Goal: Task Accomplishment & Management: Complete application form

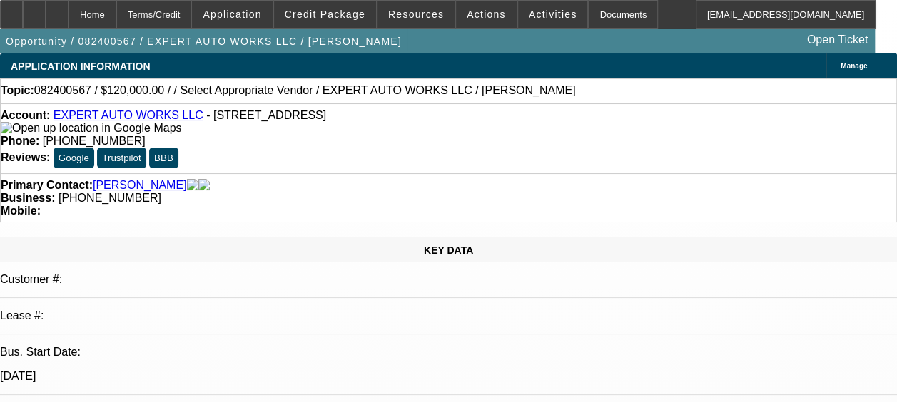
select select "0"
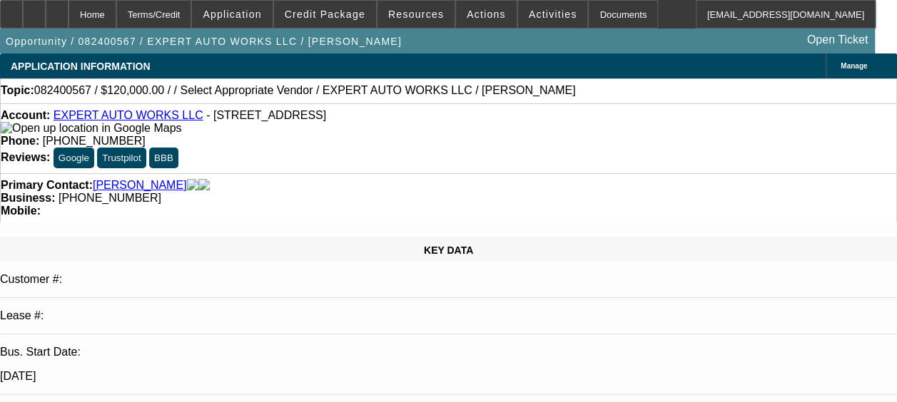
select select "0"
select select "1"
select select "2"
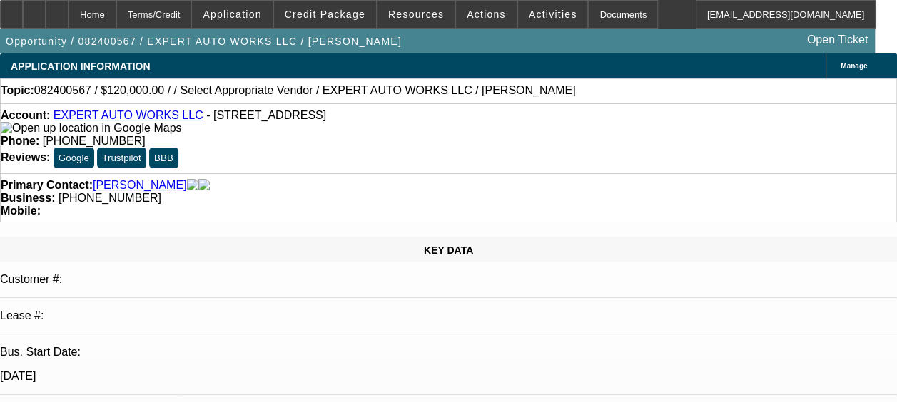
select select "6"
select select "1"
select select "2"
select select "6"
select select "1"
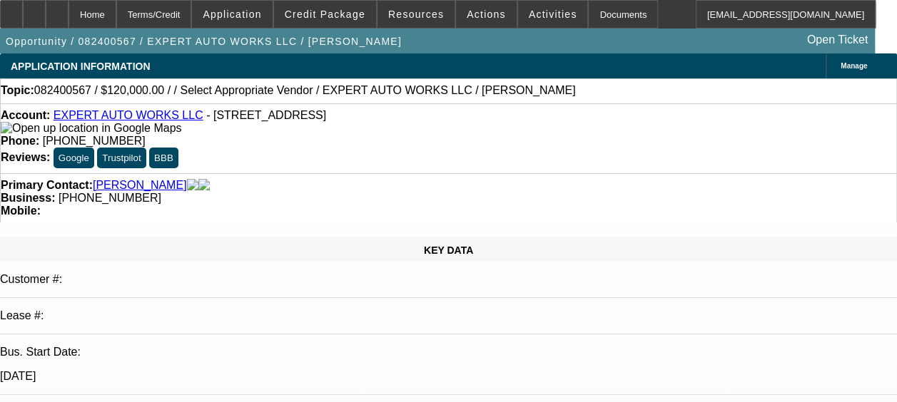
select select "2"
select select "6"
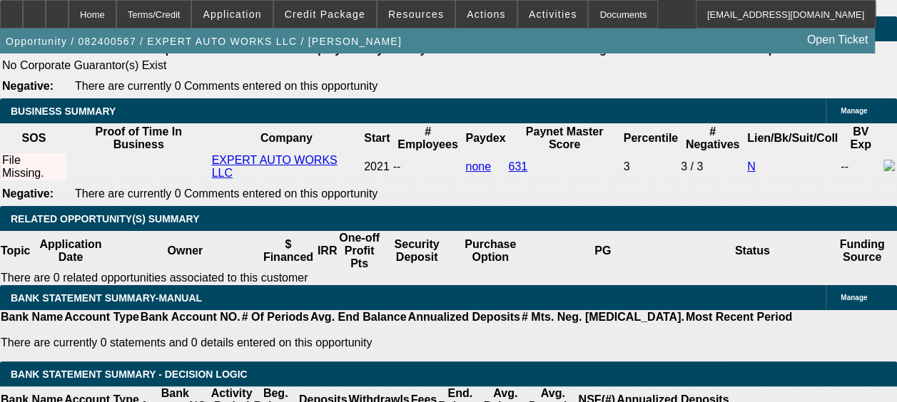
scroll to position [2267, 0]
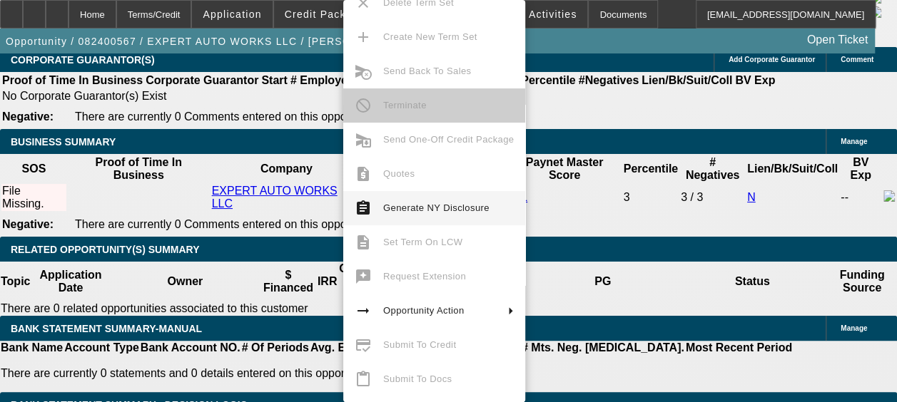
scroll to position [0, 0]
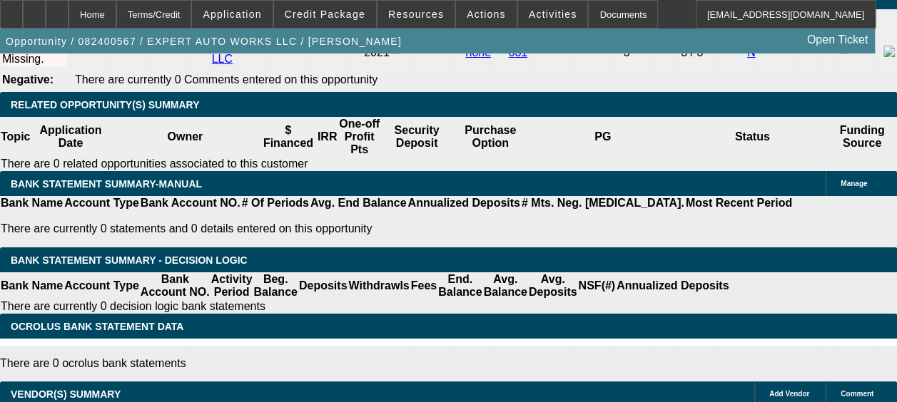
scroll to position [0, 268]
click at [57, 9] on icon at bounding box center [57, 9] width 0 height 0
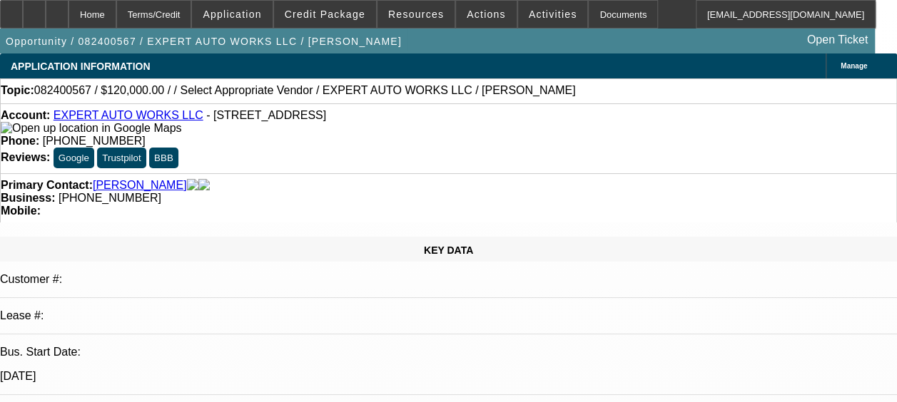
select select "0"
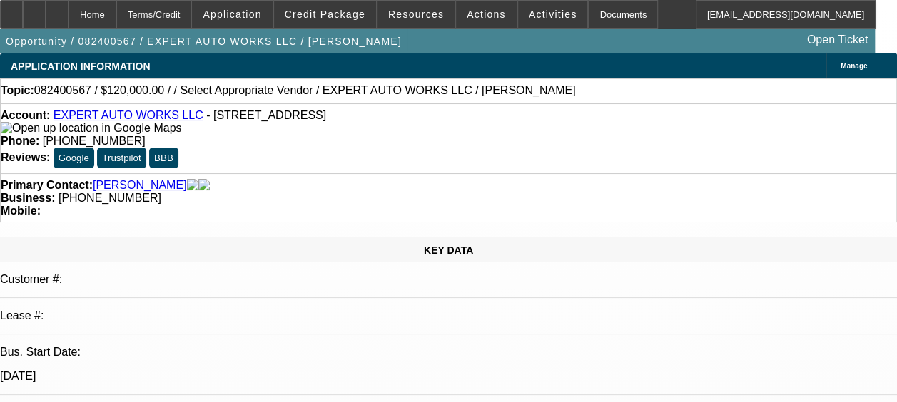
select select "0"
select select "1"
select select "2"
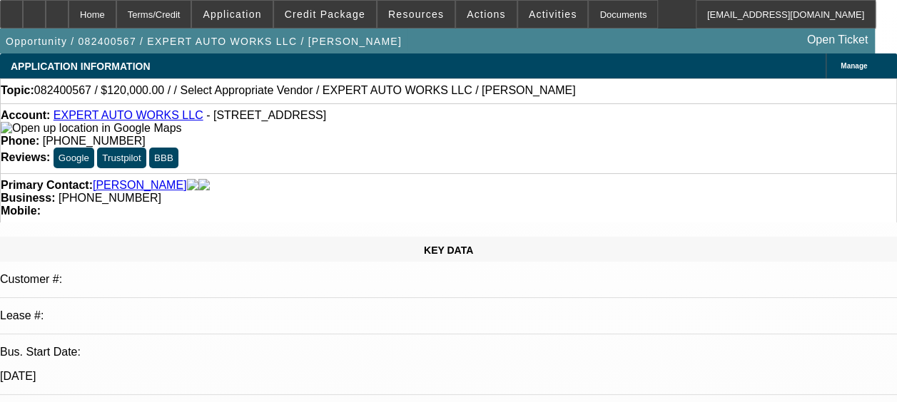
select select "6"
select select "1"
select select "2"
select select "6"
select select "1"
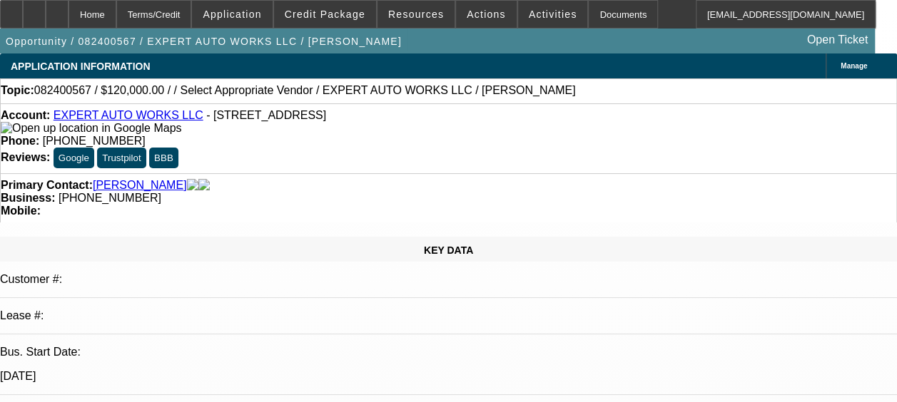
select select "2"
select select "6"
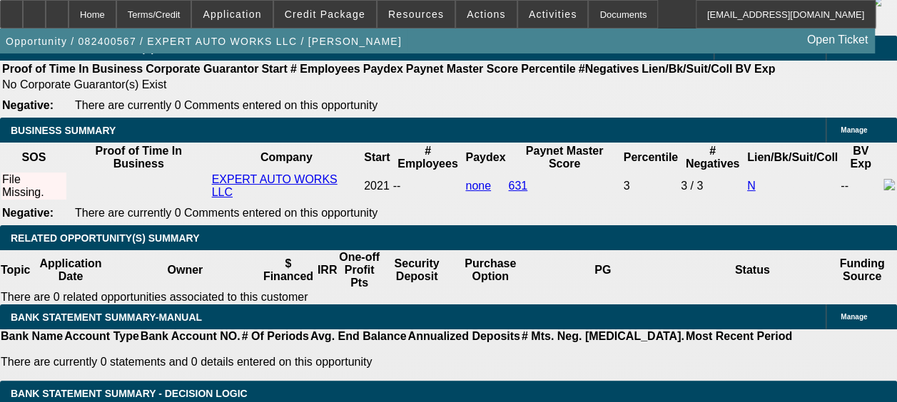
scroll to position [2327, 0]
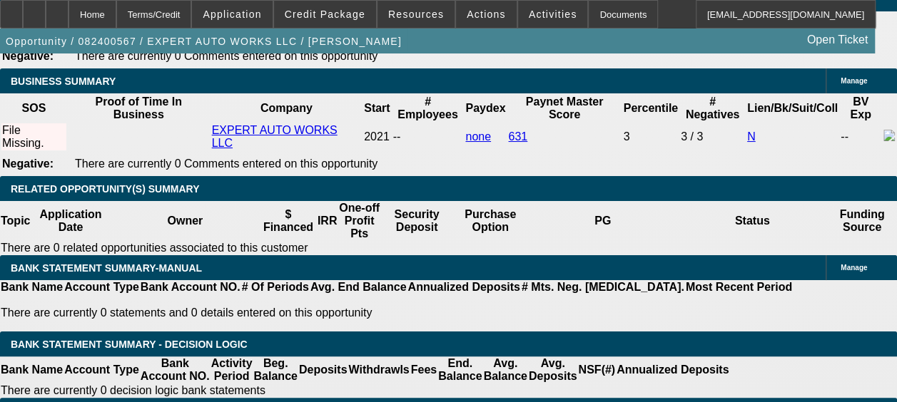
click at [436, 208] on body "Home Terms/Credit Application Credit Package Resources Actions Activities Docum…" at bounding box center [448, 208] width 897 height 5071
type input "$0.00"
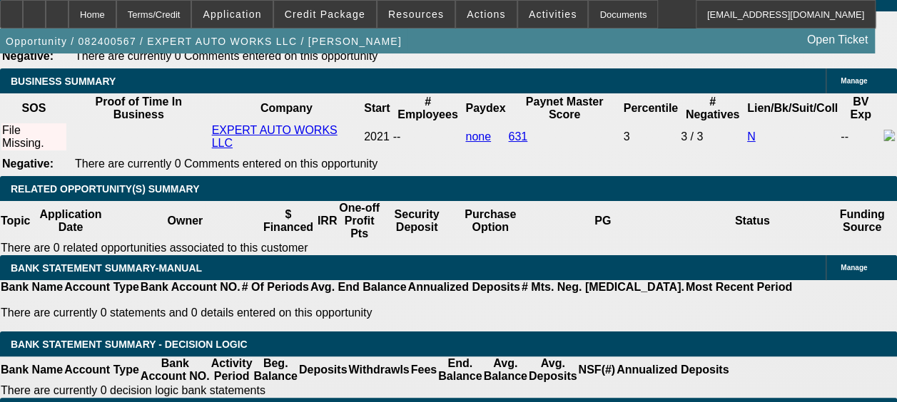
scroll to position [0, 0]
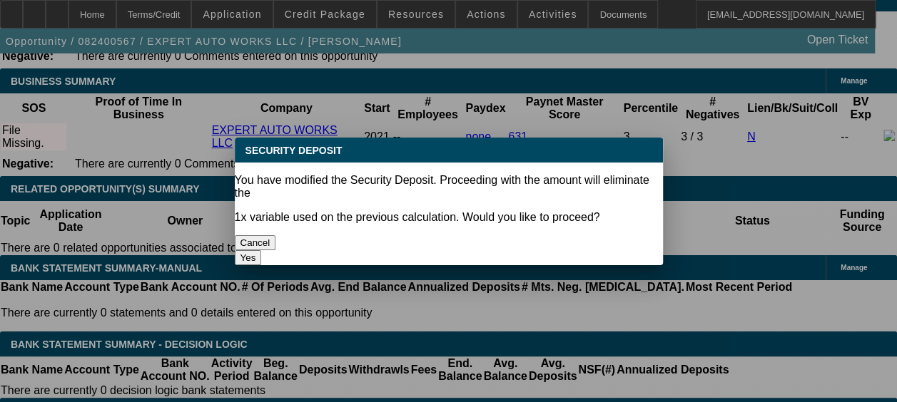
click at [262, 250] on button "Yes" at bounding box center [248, 257] width 27 height 15
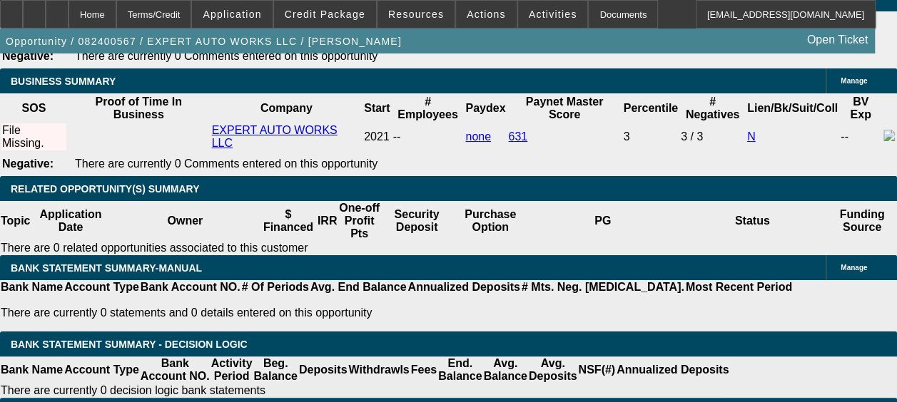
select select "0"
type input "UNKNOWN"
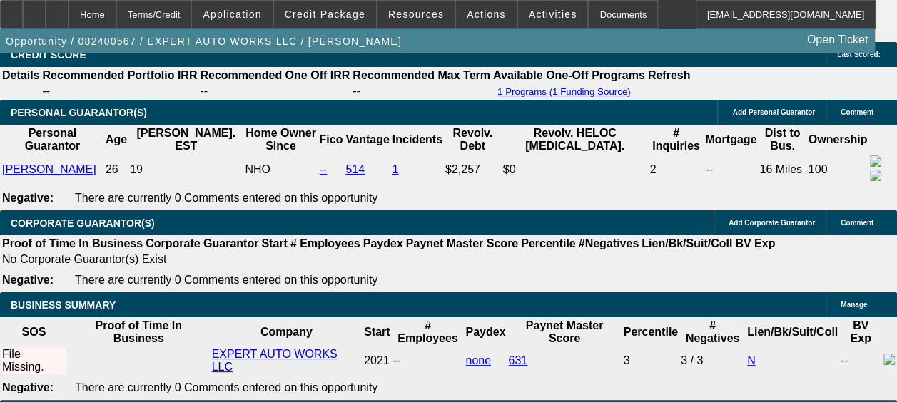
scroll to position [2105, 0]
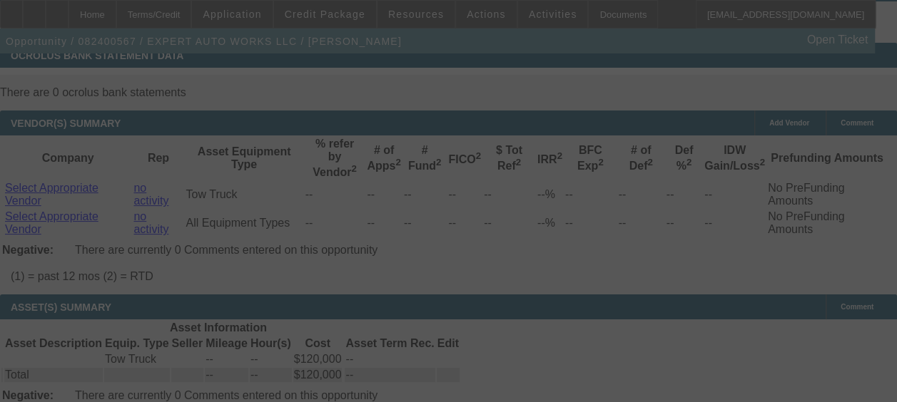
select select "0"
select select "2"
select select "0"
select select "6"
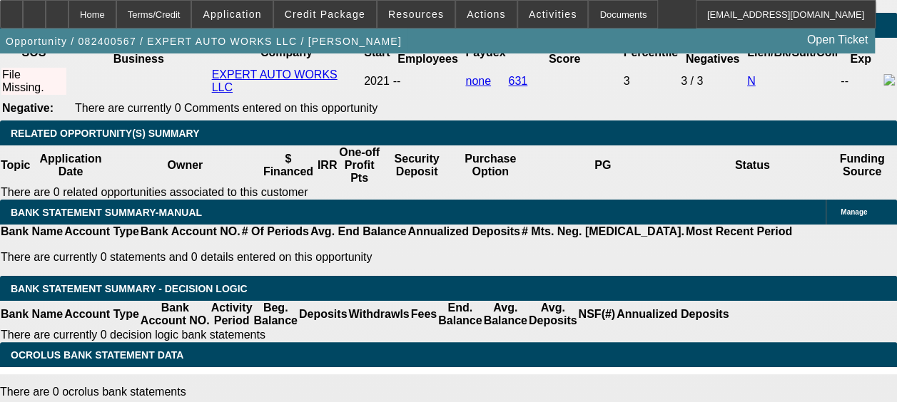
scroll to position [2359, 0]
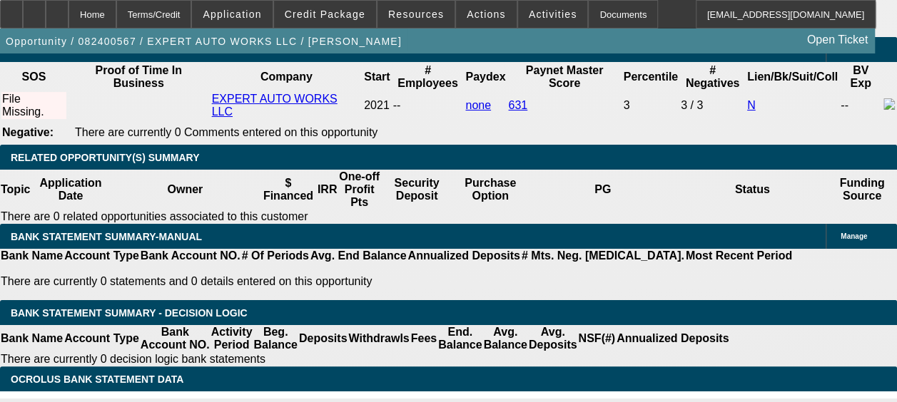
type input "$6,000.00"
type input "UNKNOWN"
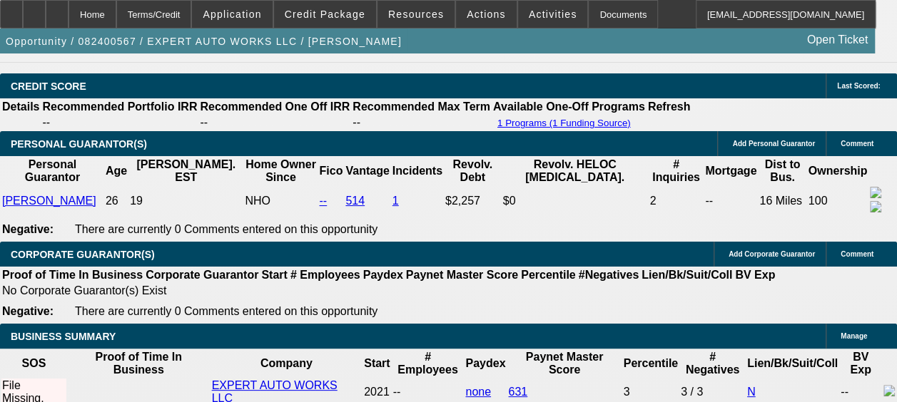
scroll to position [2071, 0]
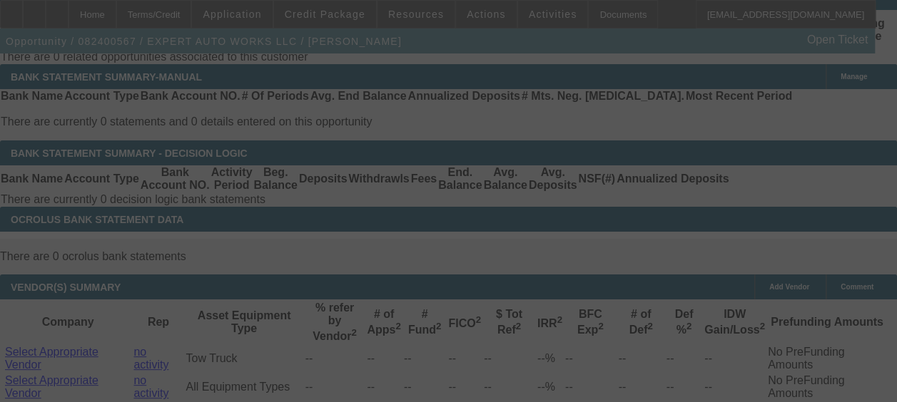
scroll to position [2519, 0]
select select "0"
select select "2"
select select "0"
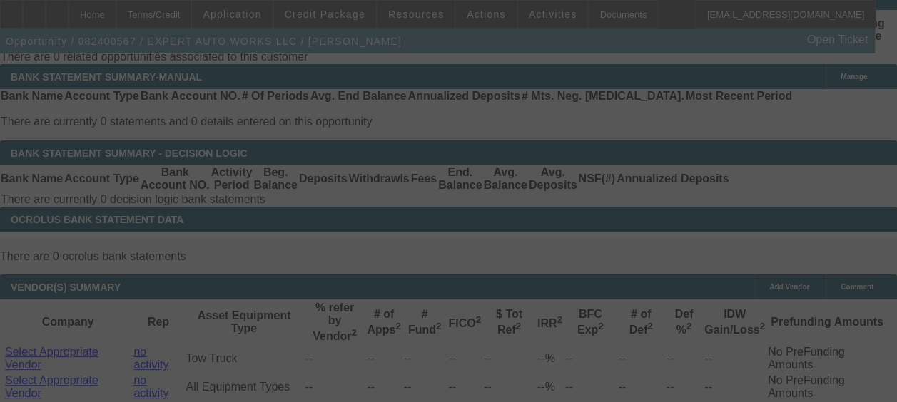
select select "6"
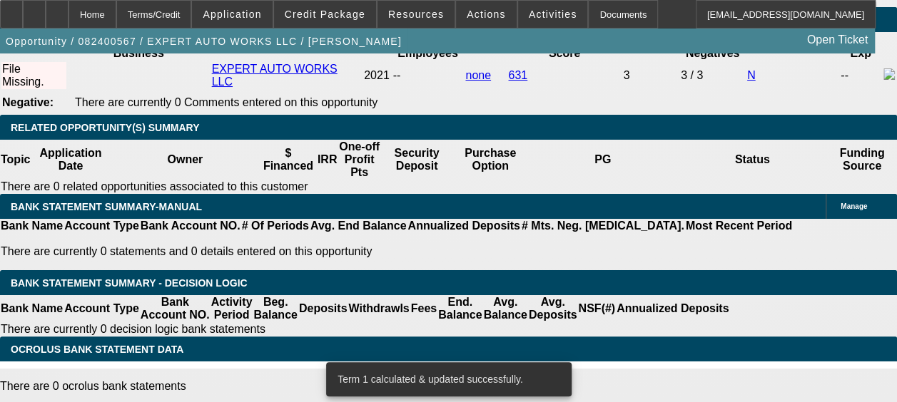
scroll to position [2387, 0]
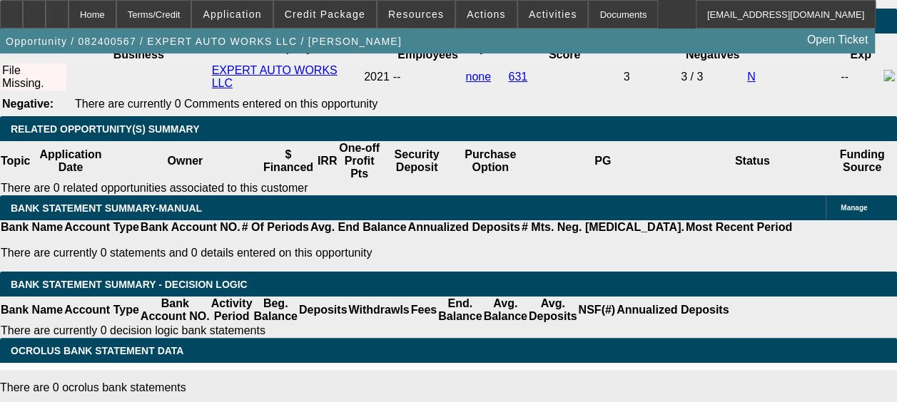
type input "1"
type input "UNKNOWN"
type input "$1,717.86"
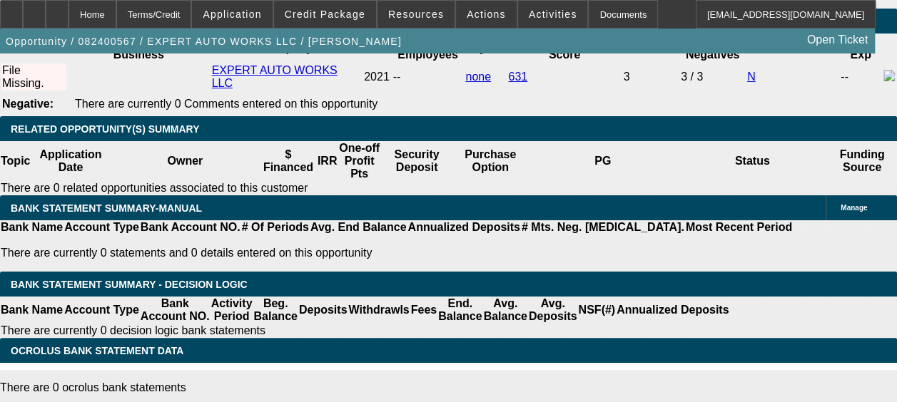
type input "15"
type input "$2,537.40"
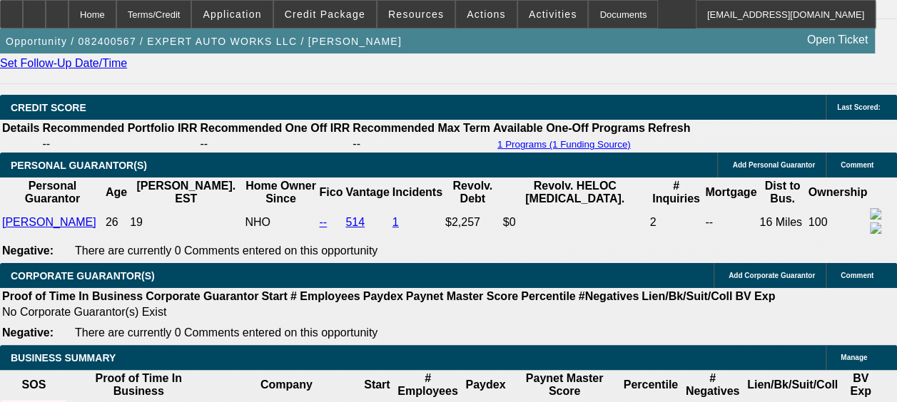
scroll to position [2046, 0]
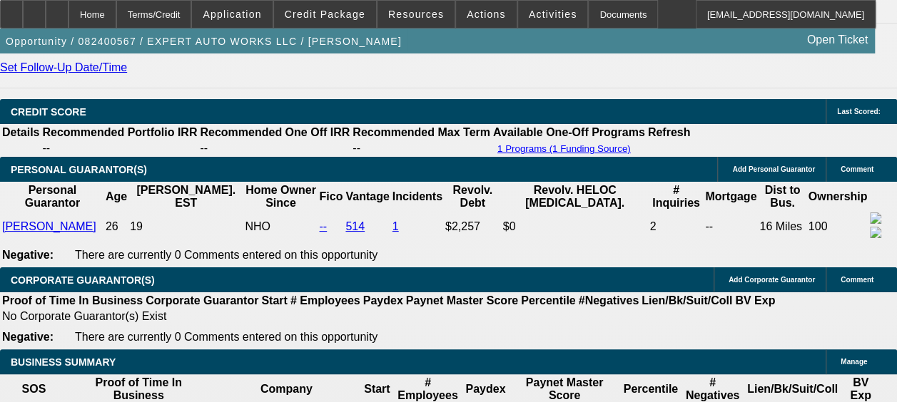
type input "15"
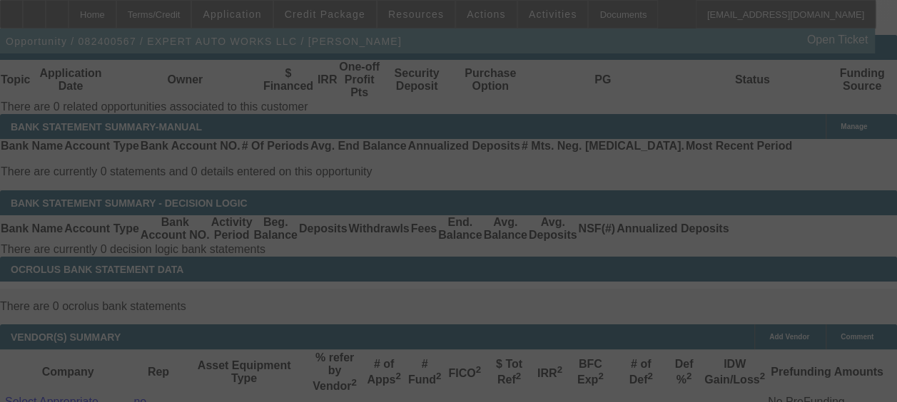
scroll to position [2581, 0]
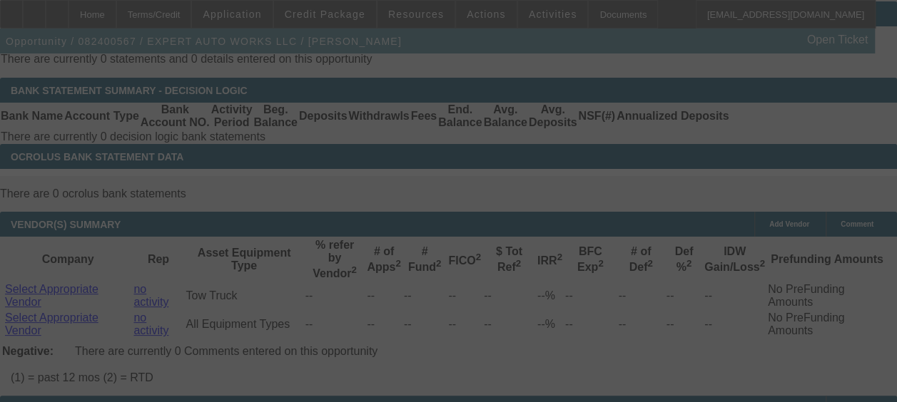
select select "0"
select select "2"
select select "0"
select select "6"
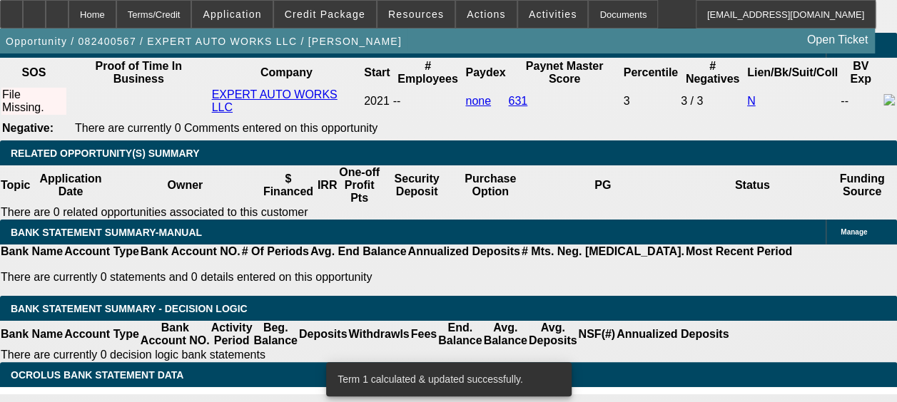
scroll to position [2363, 0]
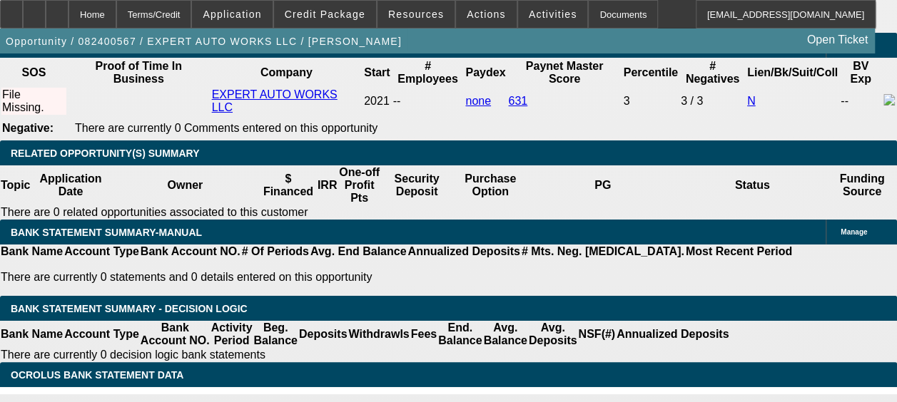
type input "UNKNOWN"
type input "14"
type input "$2,472.69"
type input "14.4"
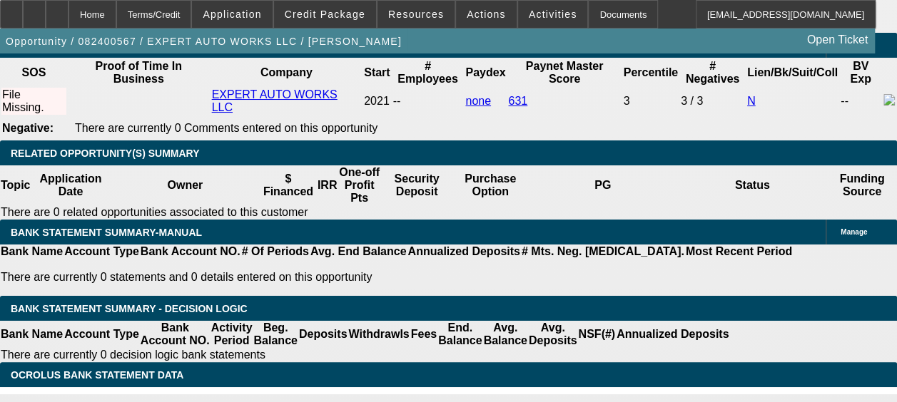
type input "$2,498.46"
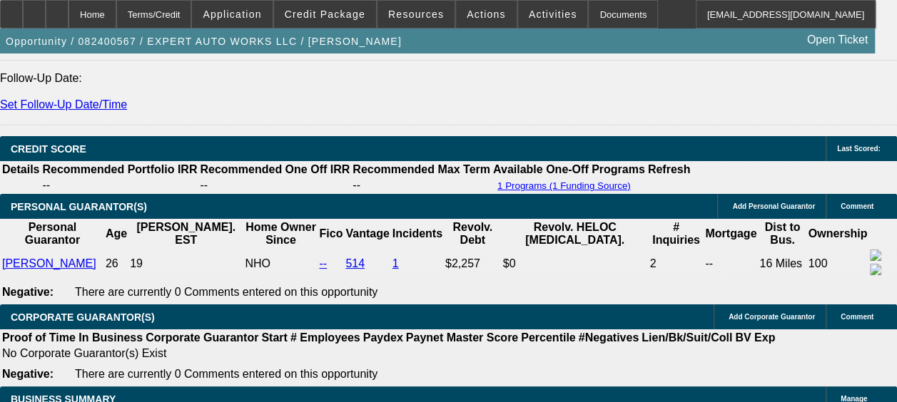
scroll to position [2003, 0]
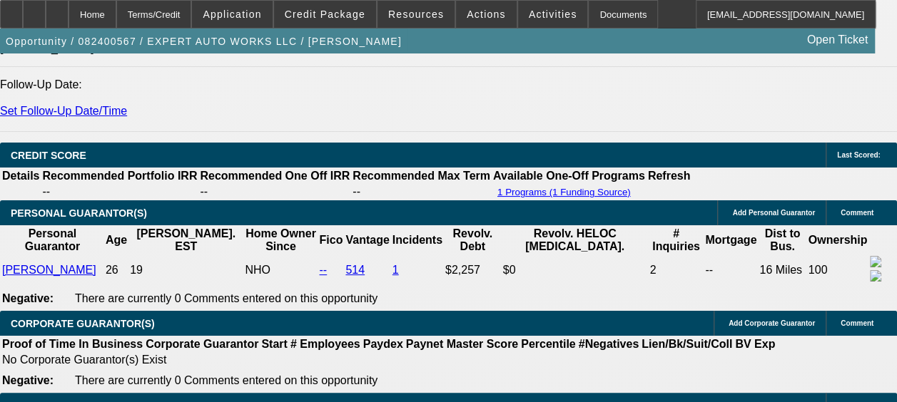
type input "14.4"
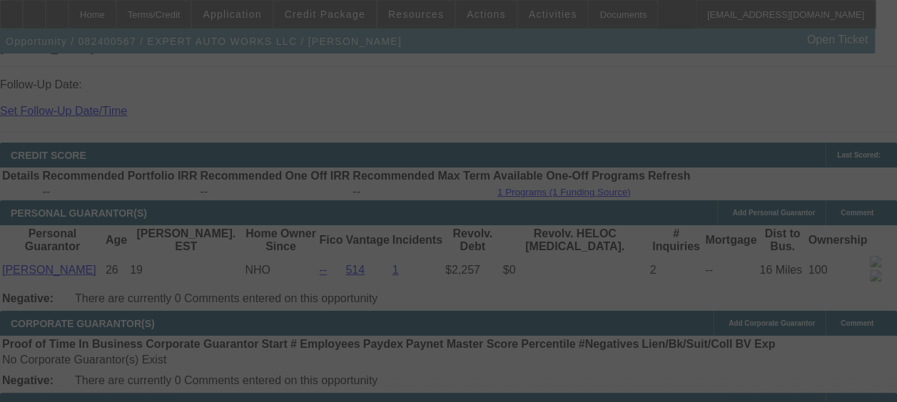
select select "0"
select select "2"
select select "0"
select select "6"
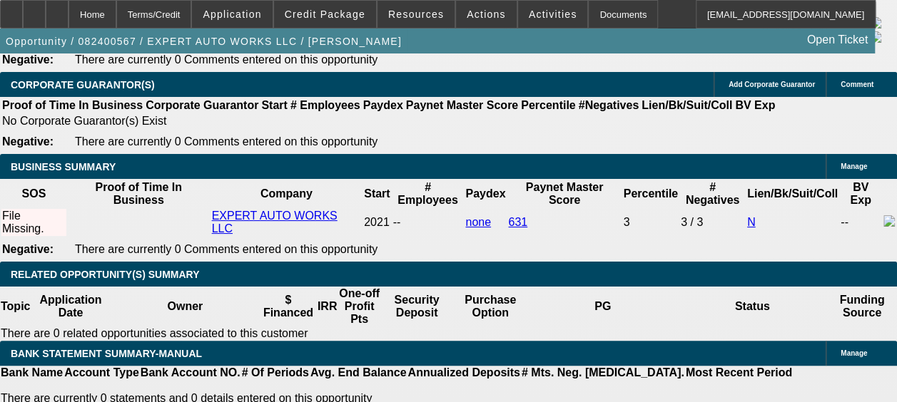
scroll to position [2322, 0]
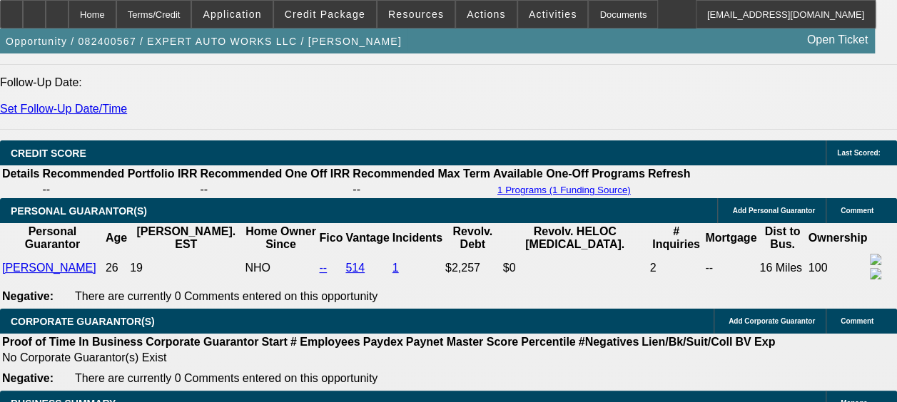
scroll to position [1999, 0]
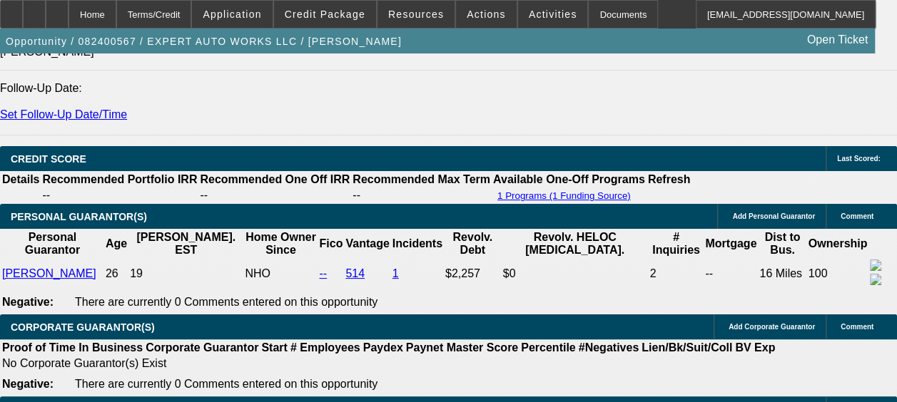
type input "$12,000.00"
type input "UNKNOWN"
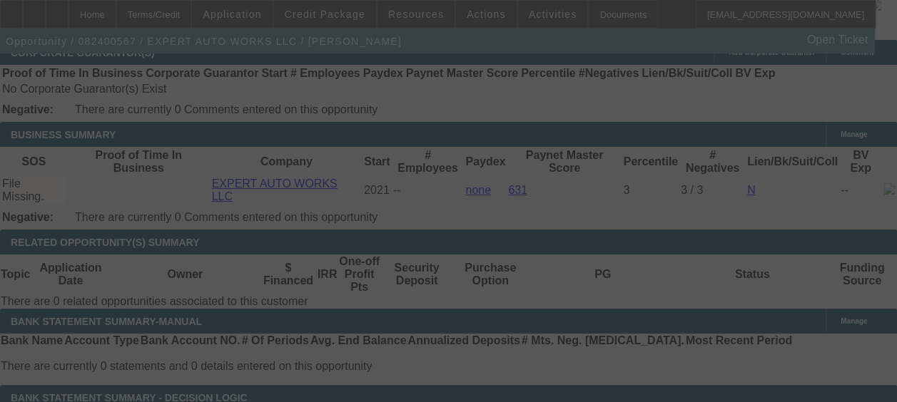
scroll to position [2350, 0]
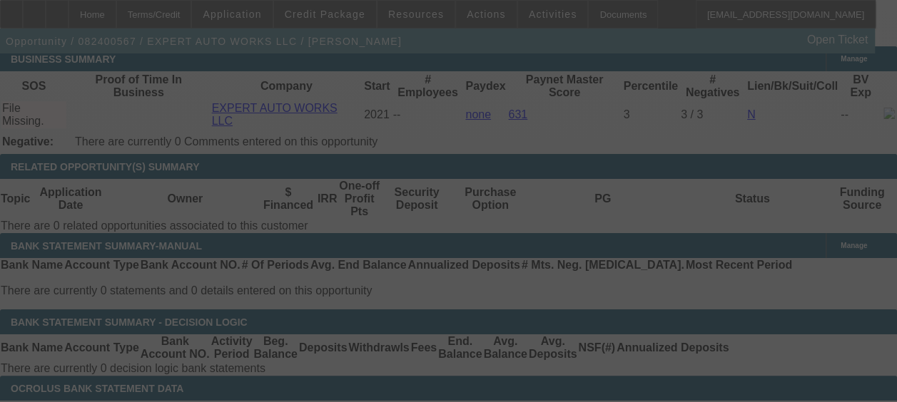
select select "0"
select select "2"
select select "0"
select select "6"
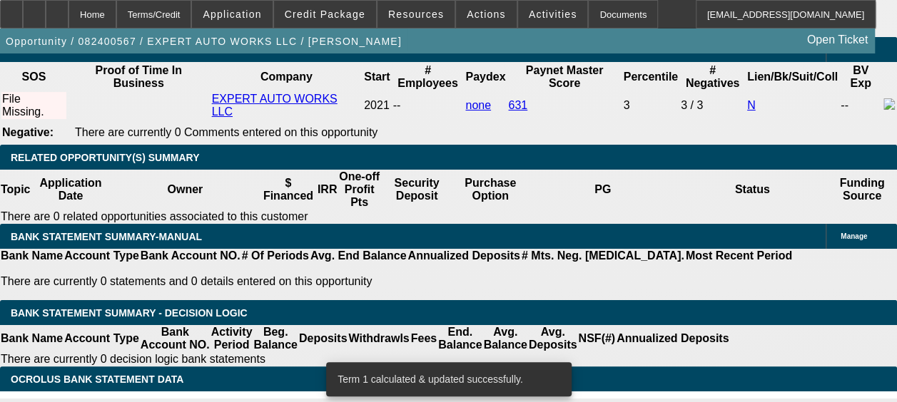
scroll to position [2357, 0]
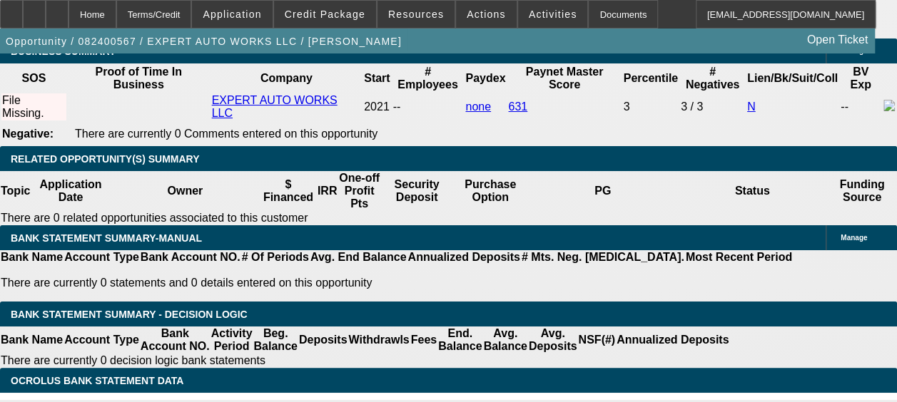
type input "UNKNOWN"
type input "13"
type input "$2,408.89"
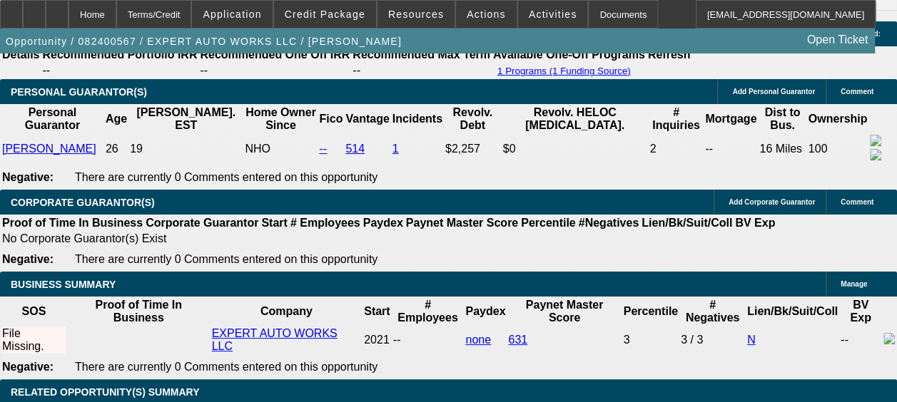
scroll to position [0, 250]
type input "13"
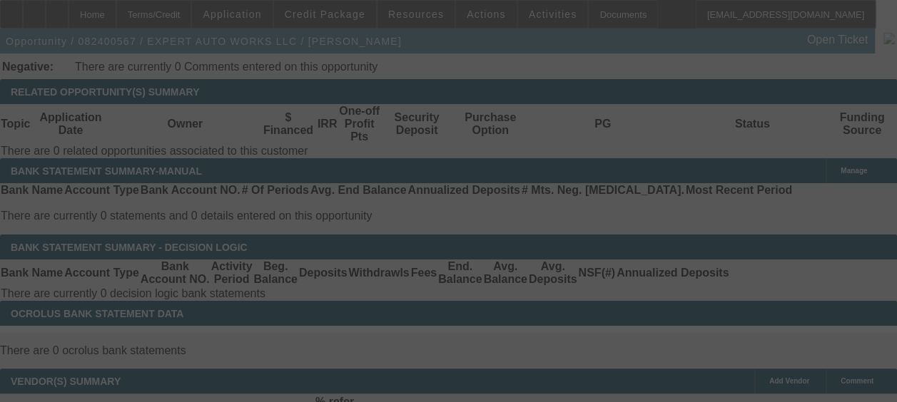
scroll to position [2482, 0]
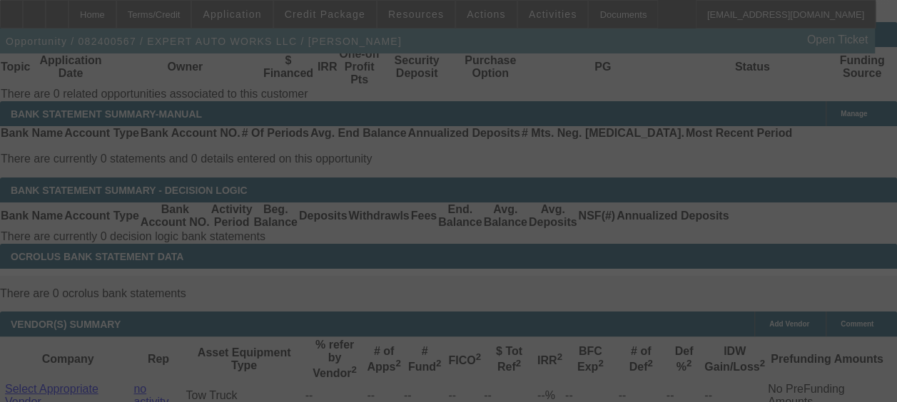
select select "0"
select select "2"
select select "0"
select select "6"
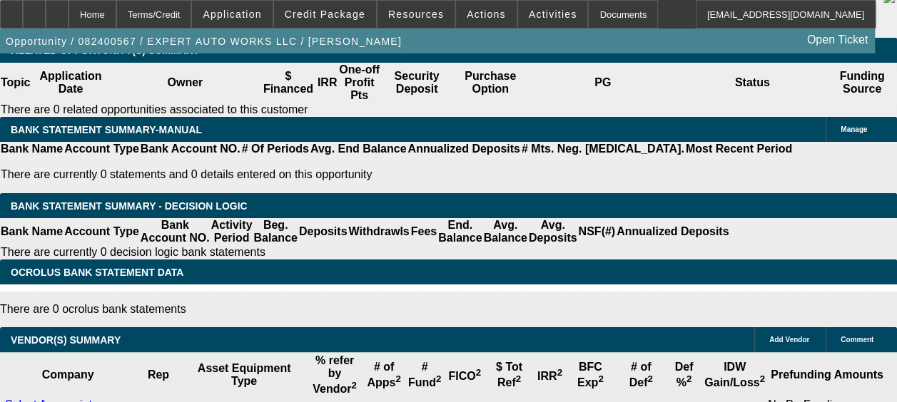
scroll to position [2468, 0]
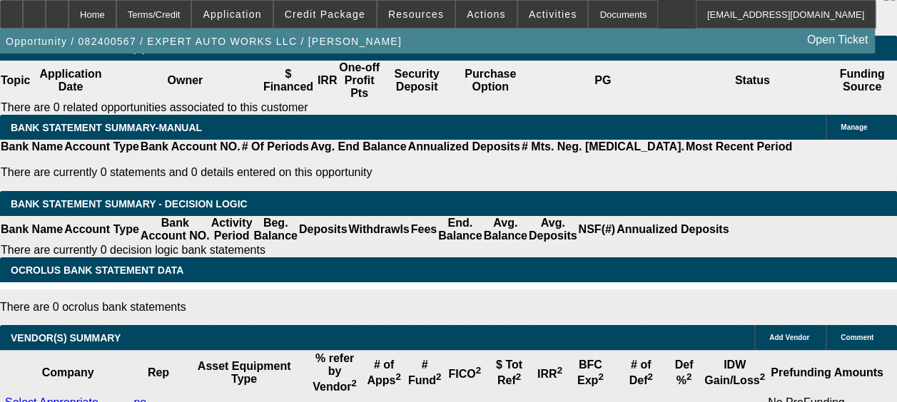
type input "1"
type input "UNKNOWN"
type input "$1,717.86"
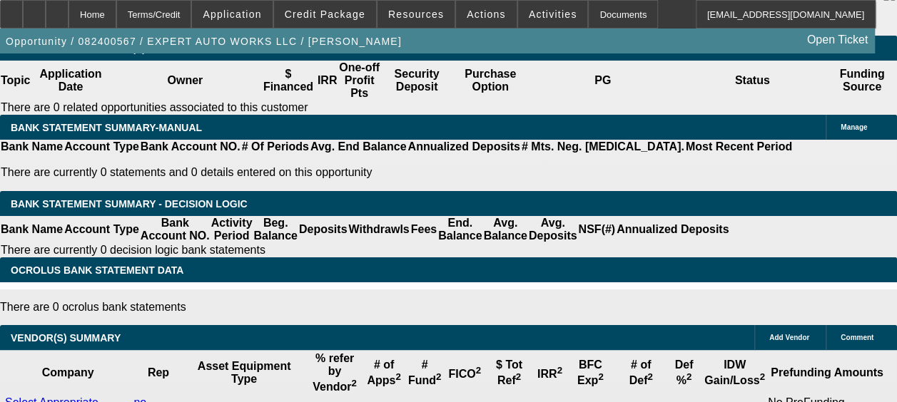
type input "15"
type input "$2,537.40"
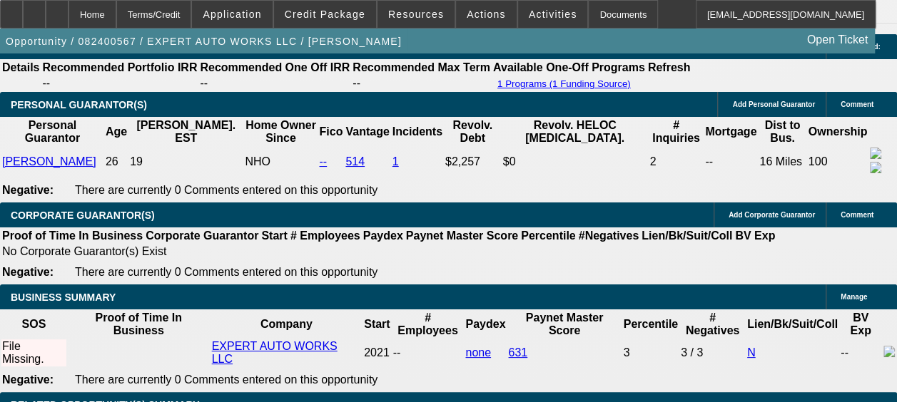
scroll to position [2103, 0]
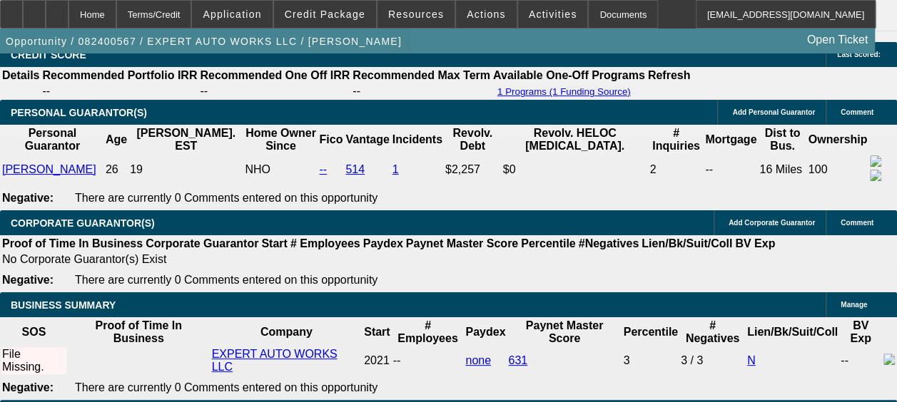
type input "15"
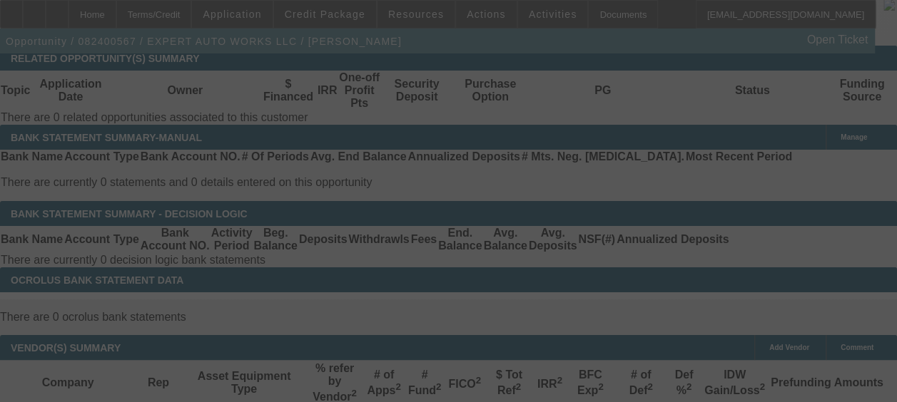
scroll to position [2536, 0]
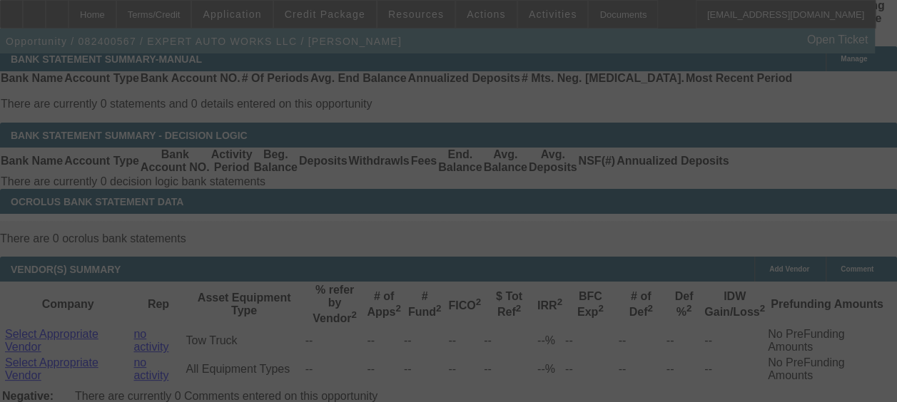
select select "0"
select select "2"
select select "0"
select select "6"
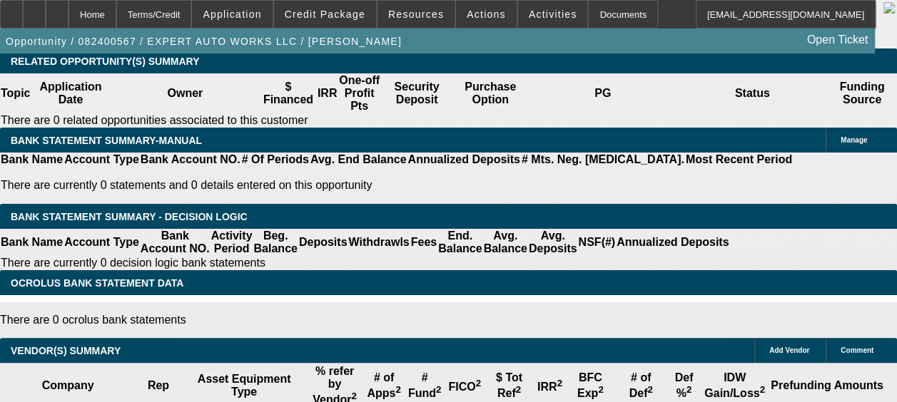
scroll to position [2451, 0]
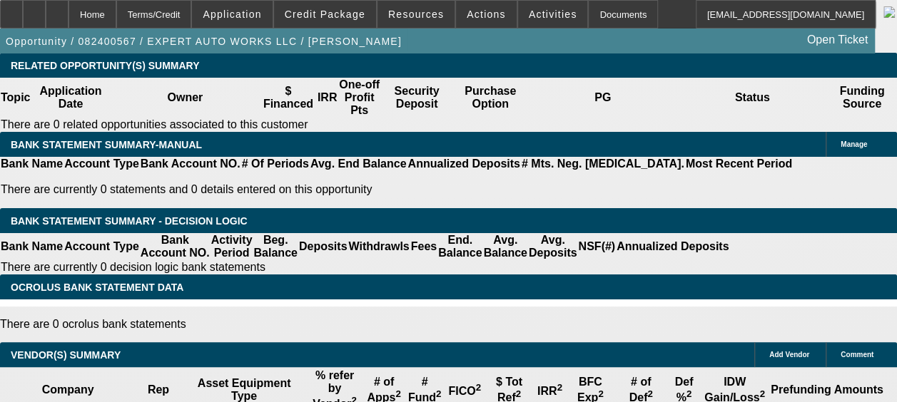
type input "2"
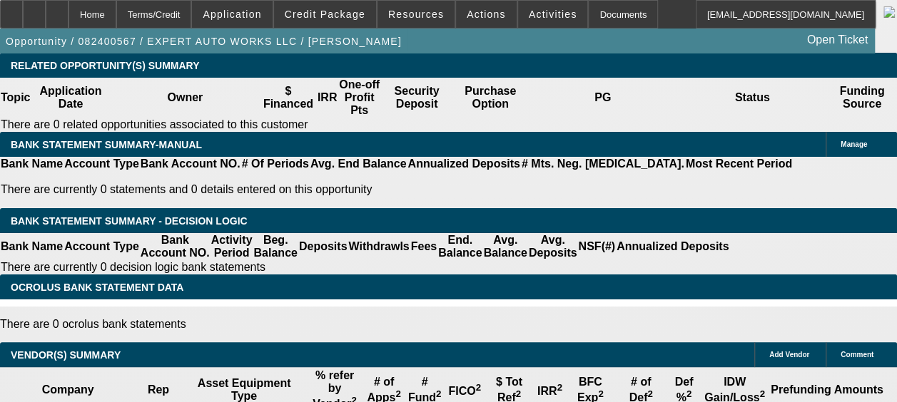
type input "UNKNOWN"
type input "2737"
type input "18"
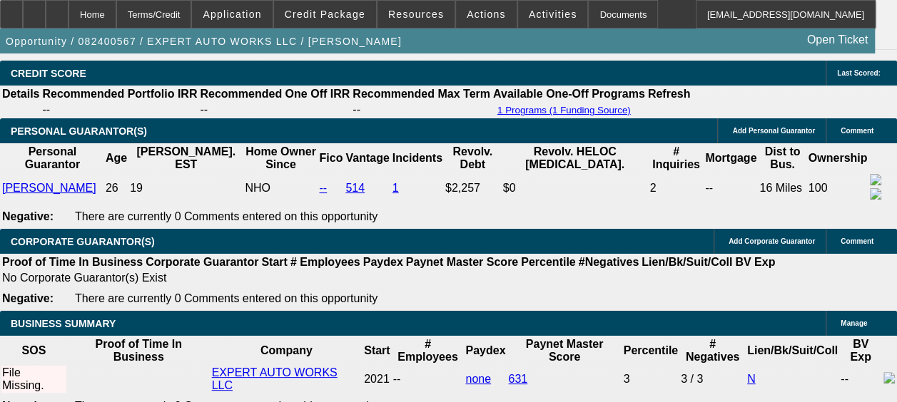
scroll to position [2084, 0]
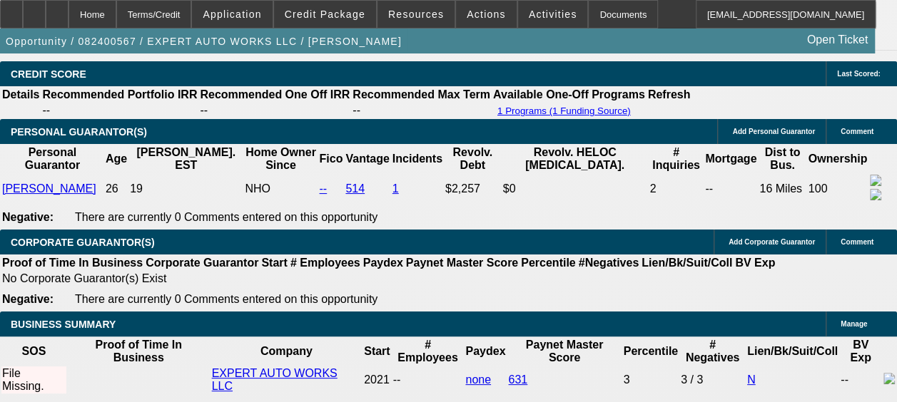
type input "$2,737.00"
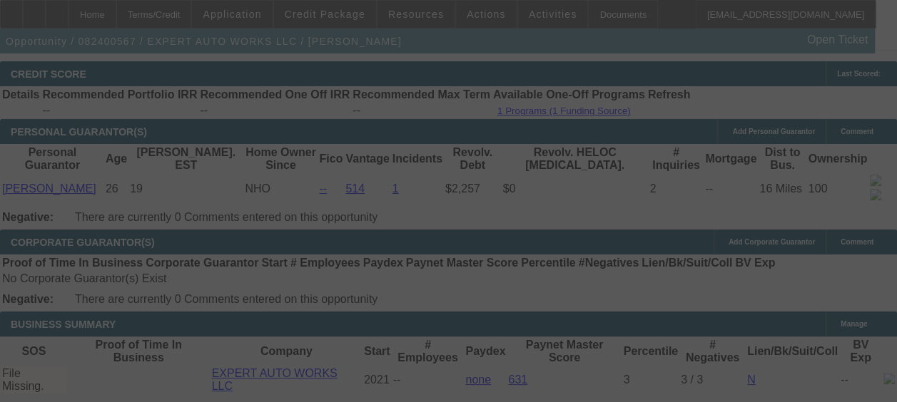
select select "0"
select select "2"
select select "0"
select select "6"
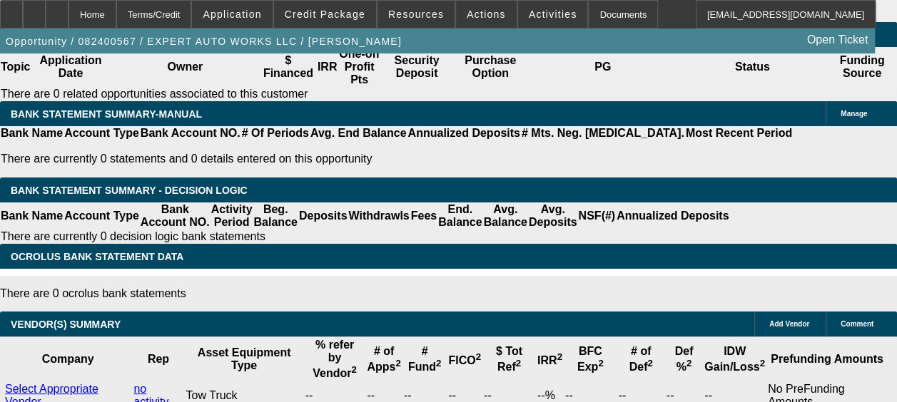
scroll to position [2478, 0]
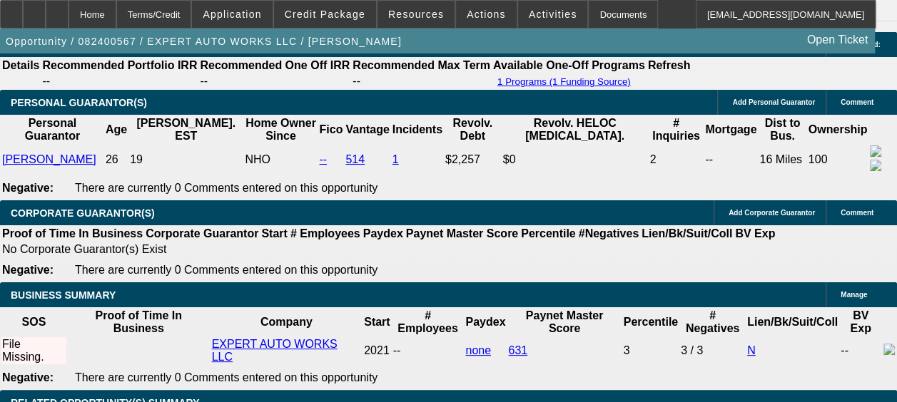
scroll to position [2113, 0]
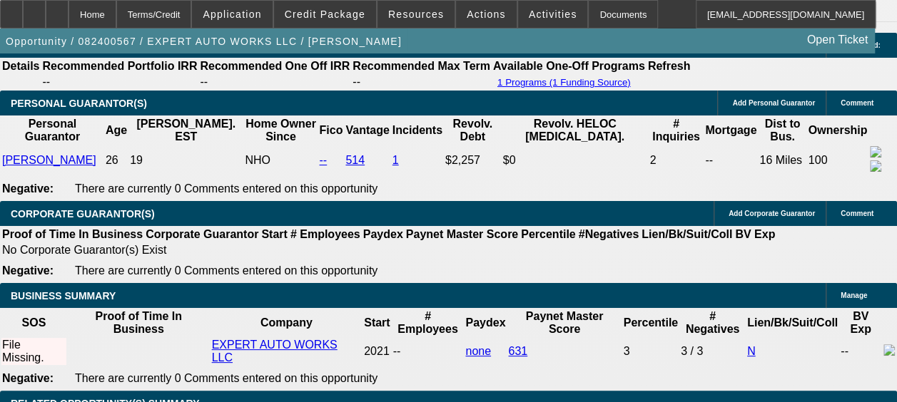
type input "$0.00"
type input "UNKNOWN"
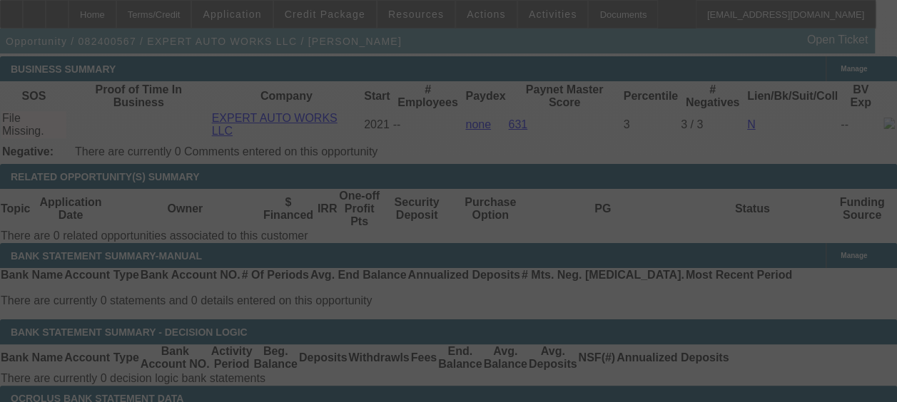
select select "0"
select select "2"
select select "0"
select select "6"
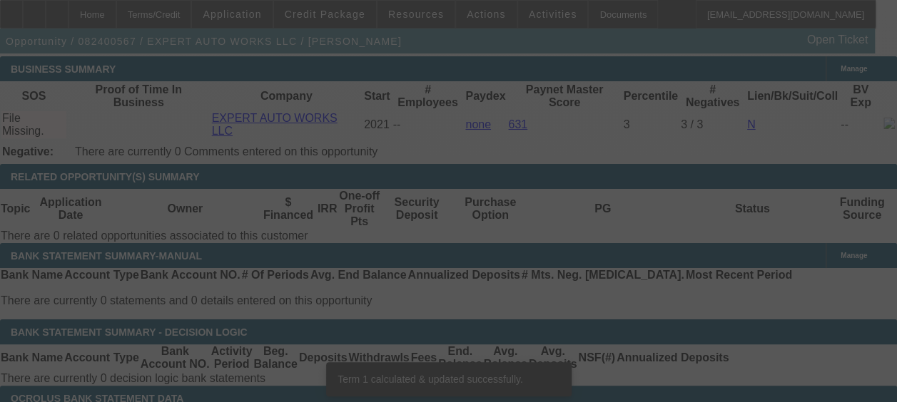
scroll to position [2340, 0]
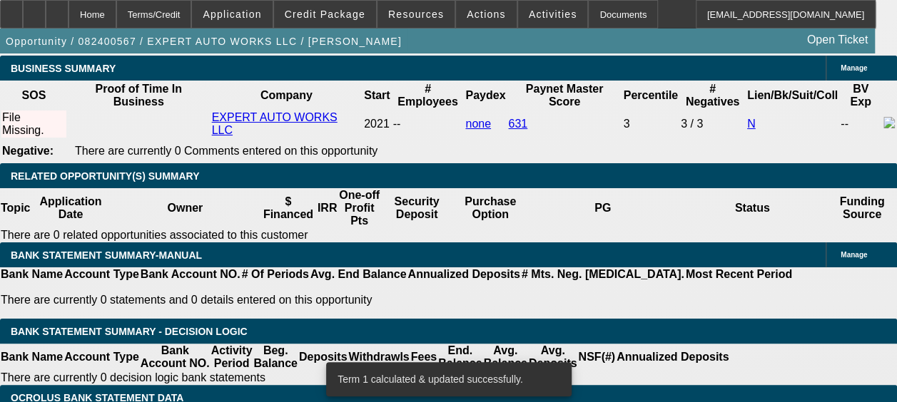
type input "12"
type input "UNKNOWN"
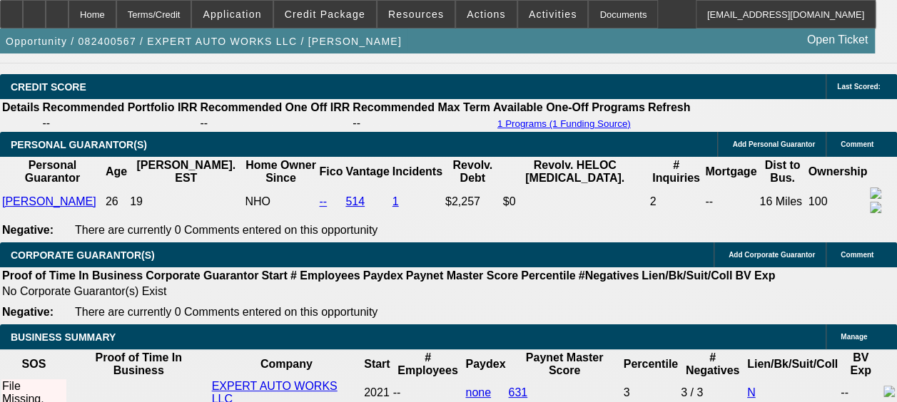
scroll to position [2068, 0]
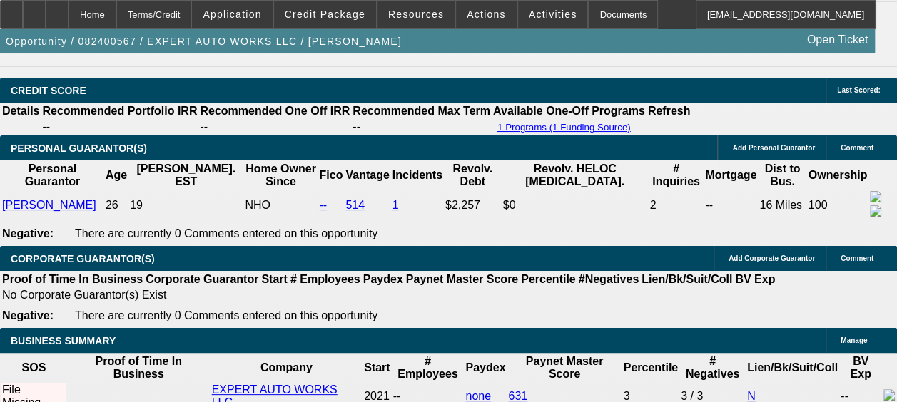
type input "$12,000.00"
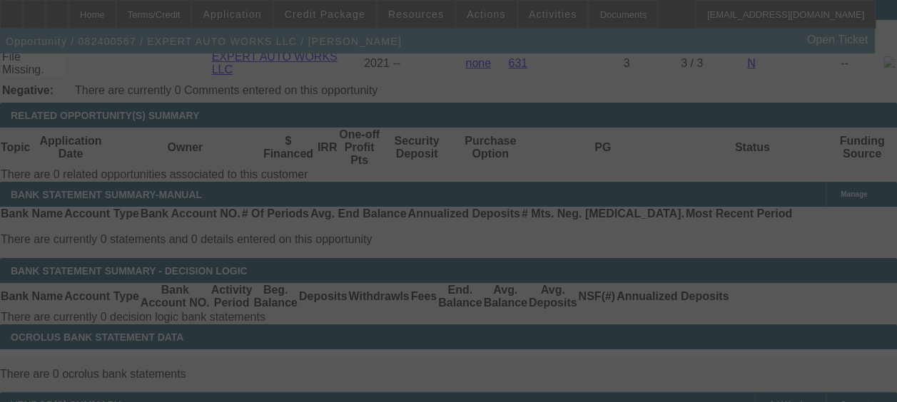
select select "0"
select select "2"
select select "0"
select select "6"
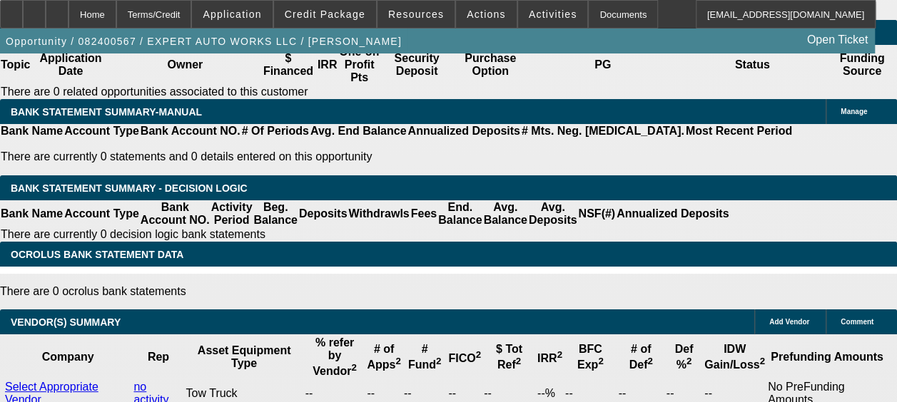
scroll to position [2483, 0]
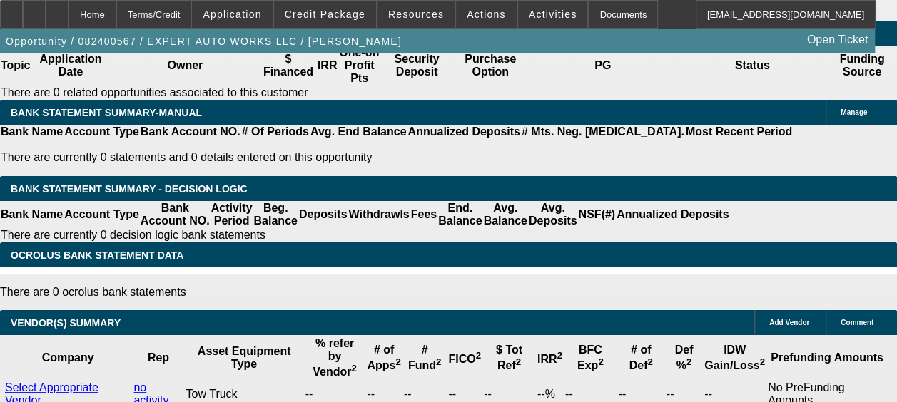
type input "2"
type input "UNKNOWN"
type input "2699"
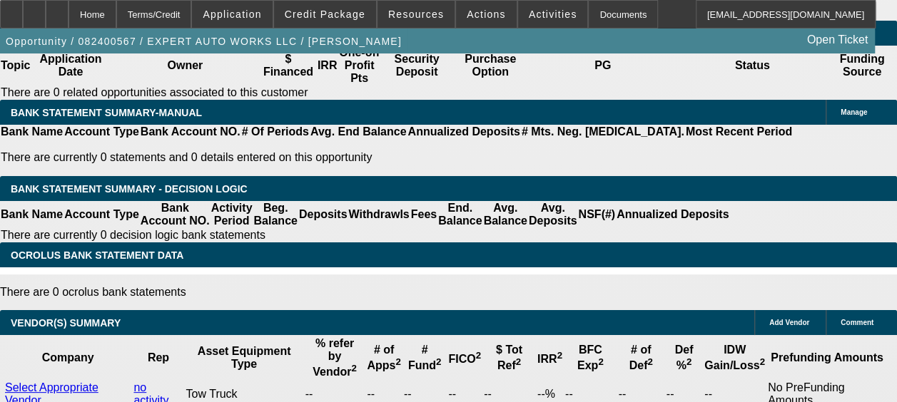
type input "17.4"
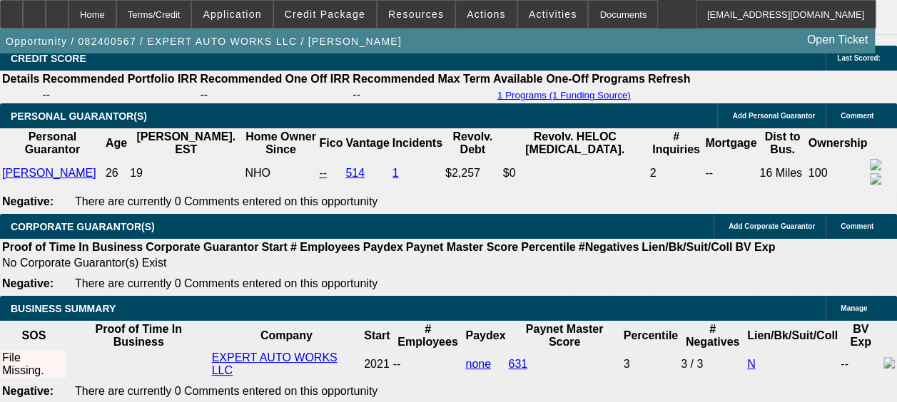
scroll to position [2099, 0]
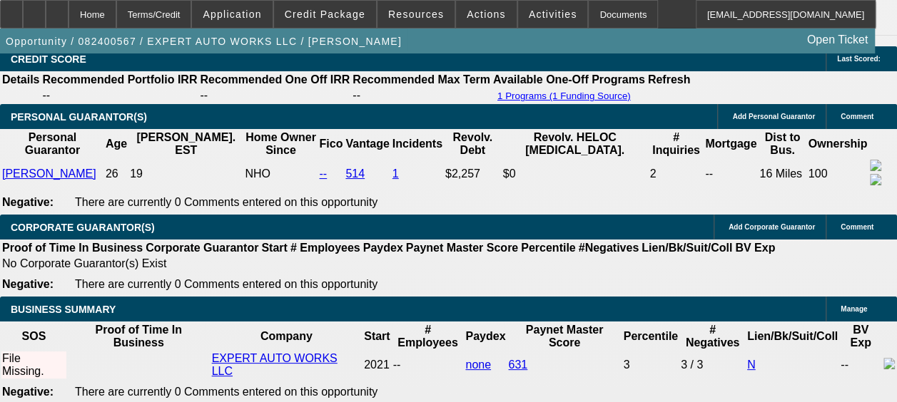
type input "$2,699.00"
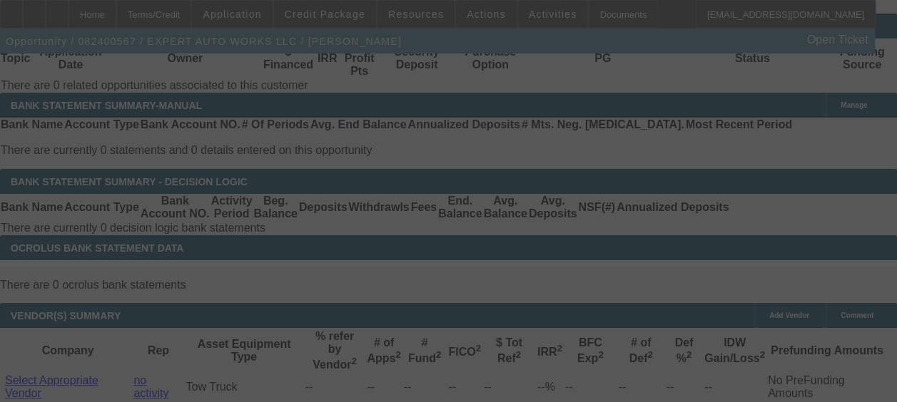
select select "0"
select select "2"
select select "0"
select select "6"
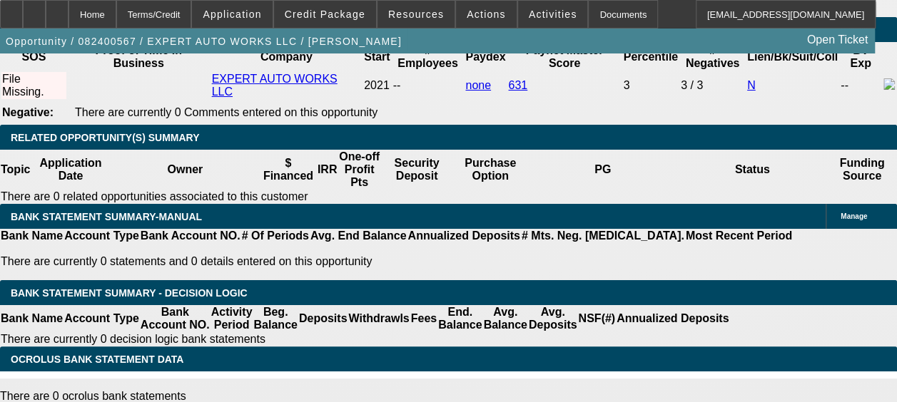
scroll to position [2382, 0]
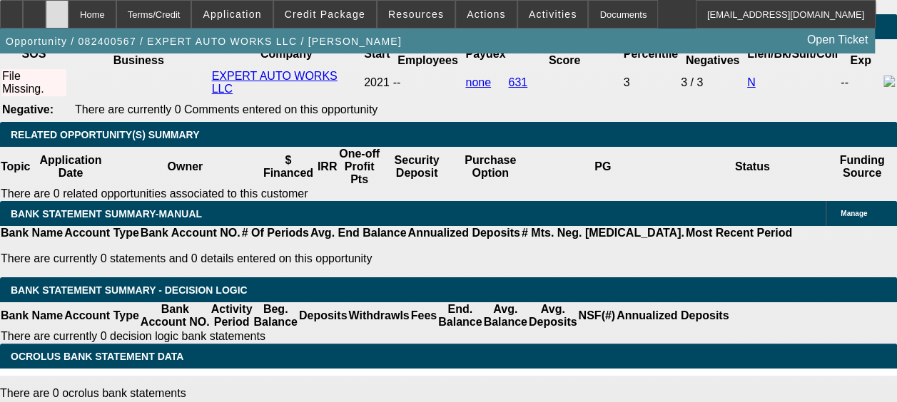
click at [68, 7] on div at bounding box center [57, 14] width 23 height 29
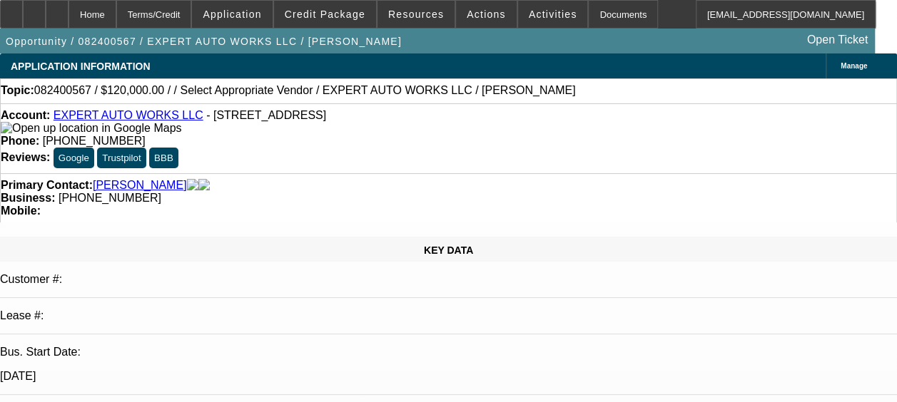
select select "0"
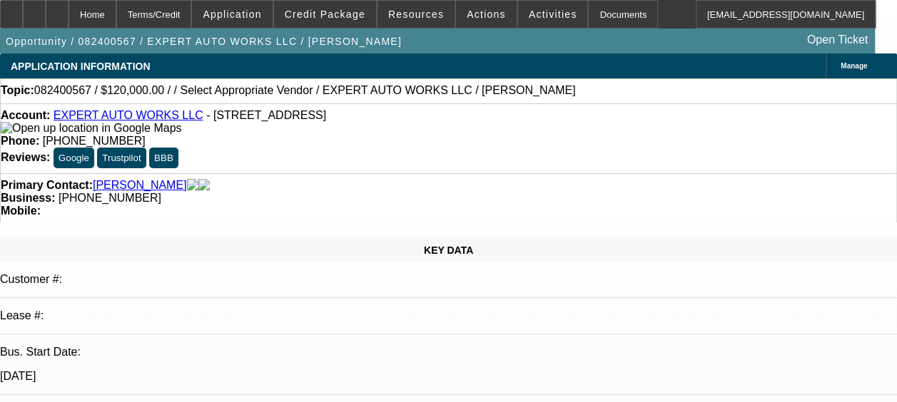
select select "0"
select select "1"
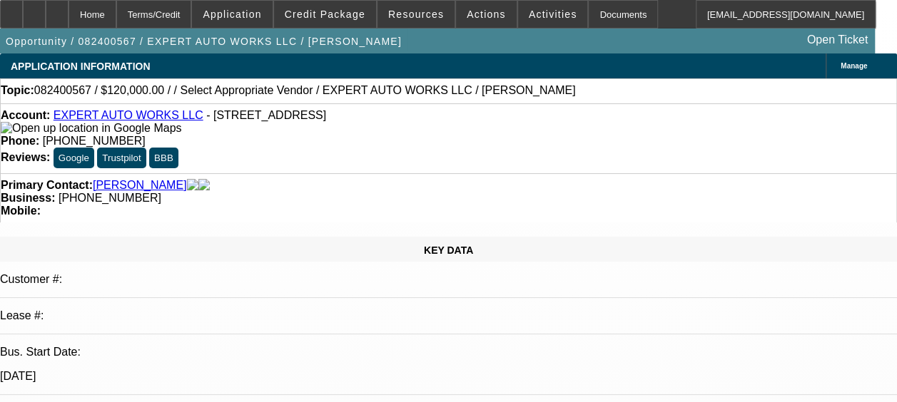
select select "2"
select select "6"
select select "1"
select select "2"
select select "6"
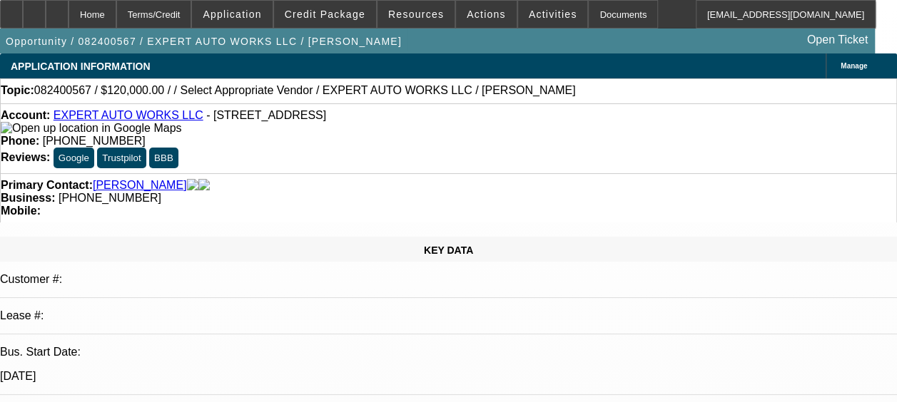
select select "1"
select select "2"
select select "6"
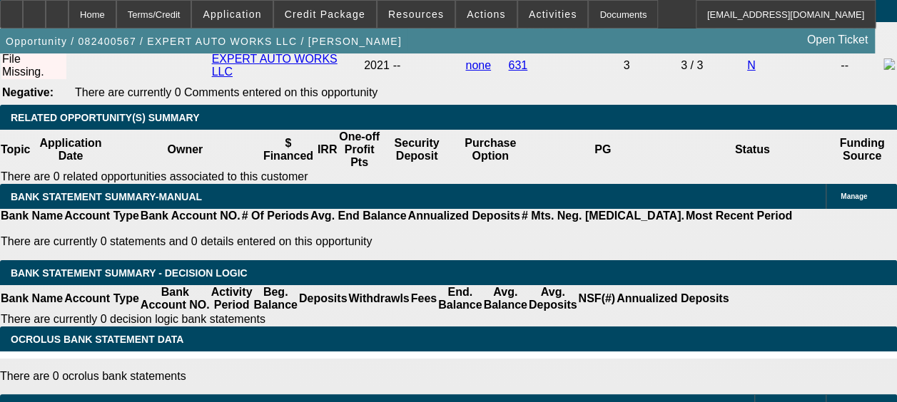
scroll to position [2397, 0]
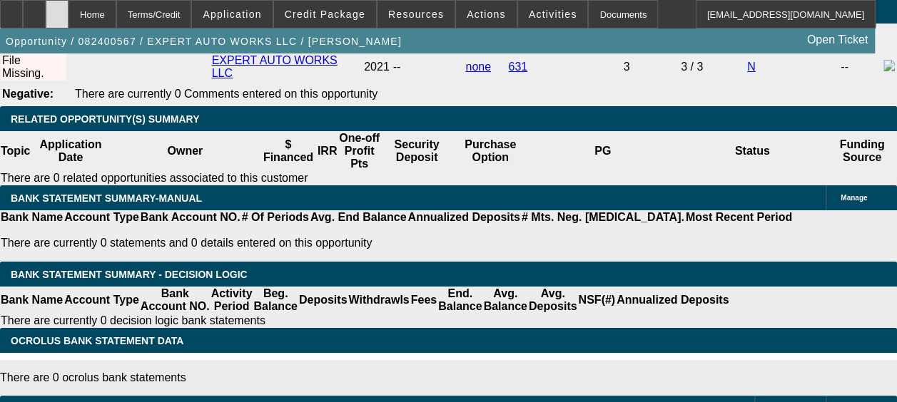
click at [68, 17] on div at bounding box center [57, 14] width 23 height 29
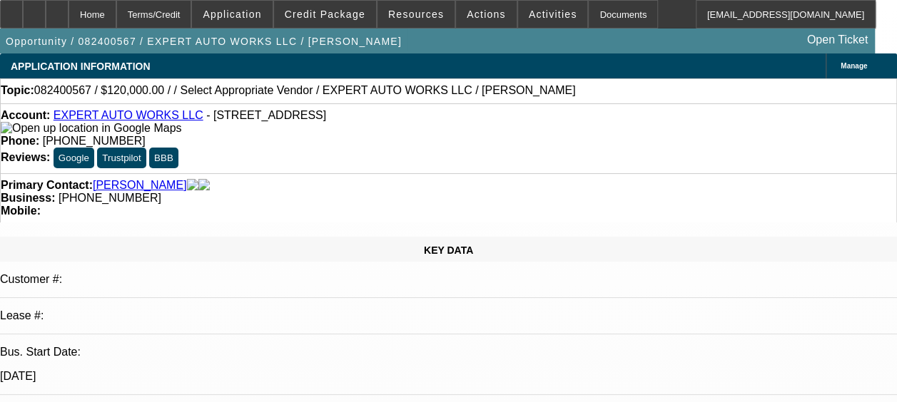
select select "0"
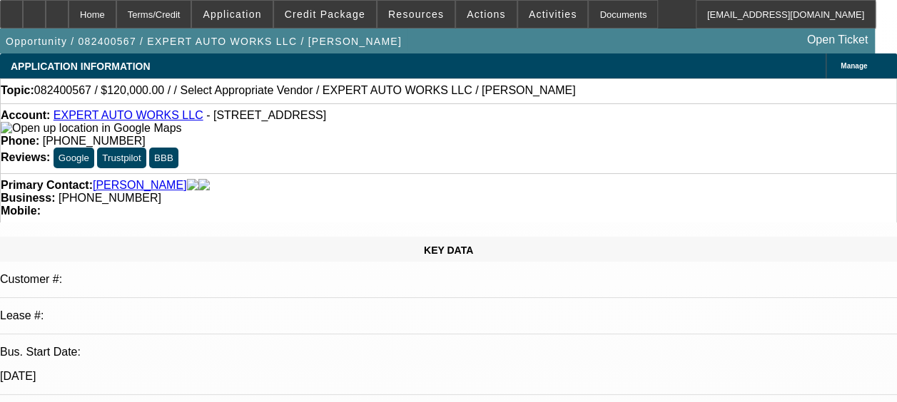
select select "0"
select select "1"
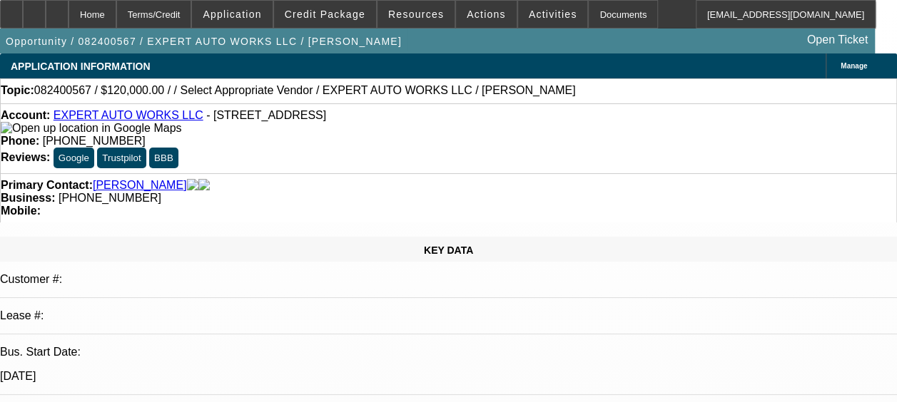
select select "2"
select select "6"
select select "1"
select select "2"
select select "6"
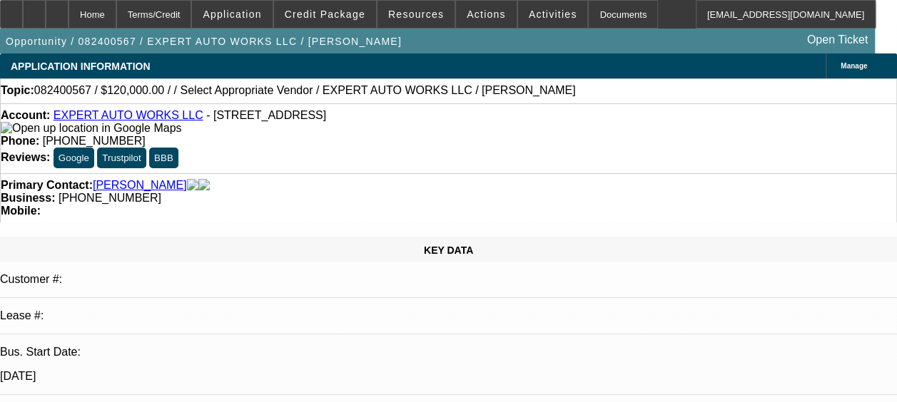
select select "1"
select select "2"
select select "6"
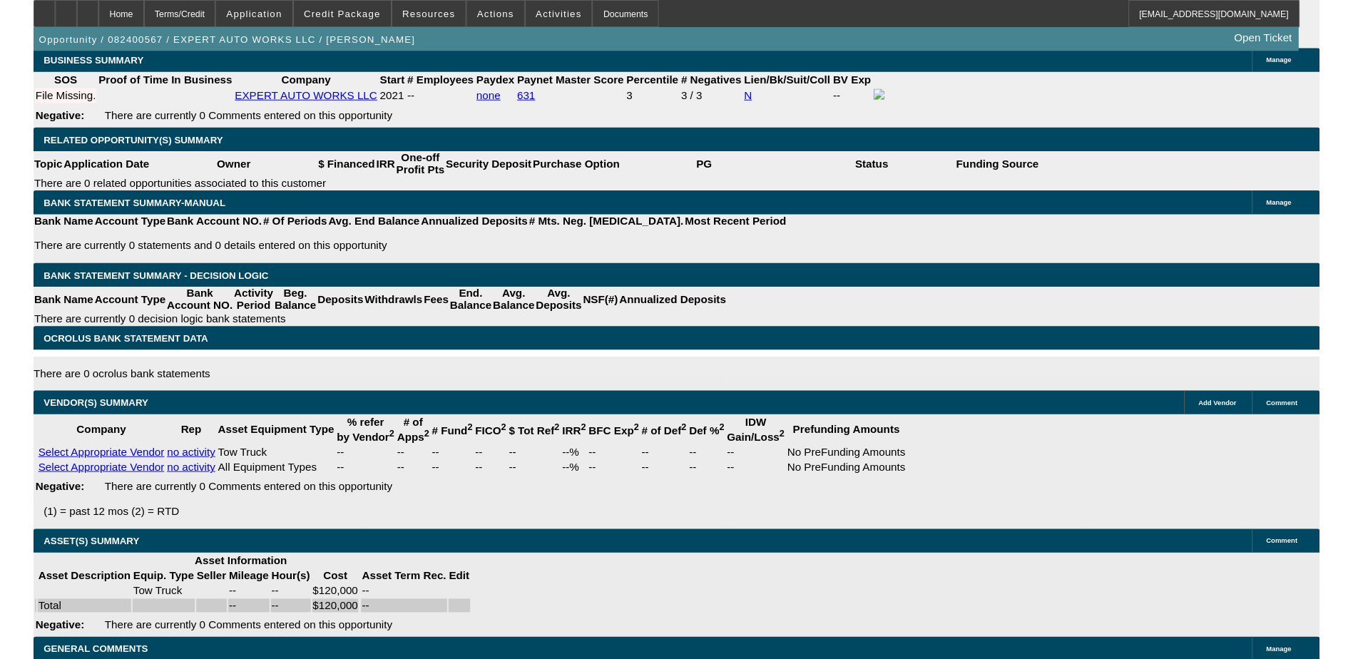
scroll to position [2352, 0]
